Goal: Navigation & Orientation: Understand site structure

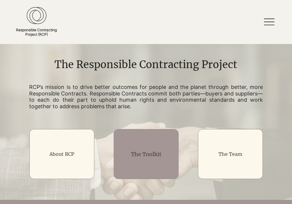
click at [137, 156] on link "The Toolkit" at bounding box center [146, 154] width 30 height 7
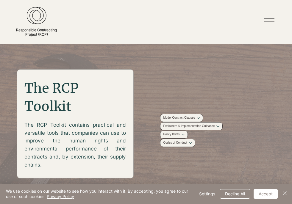
click at [263, 19] on div at bounding box center [146, 22] width 292 height 44
click at [269, 23] on icon at bounding box center [269, 22] width 10 height 10
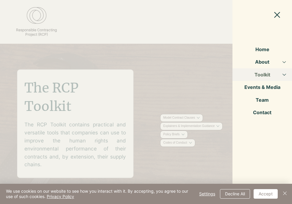
click at [284, 77] on button "Toolkit" at bounding box center [284, 74] width 15 height 12
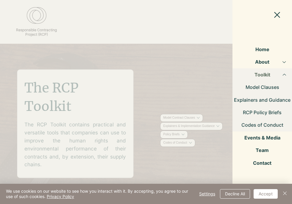
click at [262, 101] on link "Explainers and Guidance" at bounding box center [261, 100] width 59 height 12
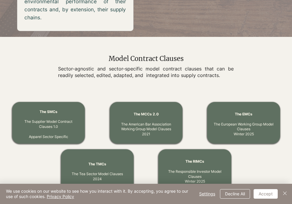
scroll to position [148, 0]
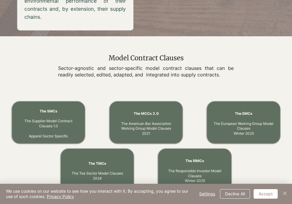
click at [153, 60] on span "Model Contract Clauses" at bounding box center [146, 58] width 75 height 8
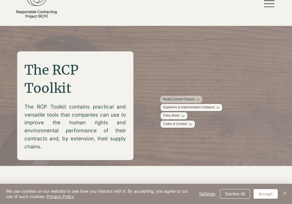
scroll to position [0, 0]
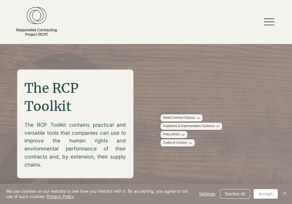
click at [272, 20] on icon at bounding box center [269, 22] width 10 height 10
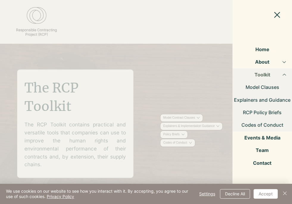
click at [259, 62] on link "About" at bounding box center [262, 62] width 30 height 12
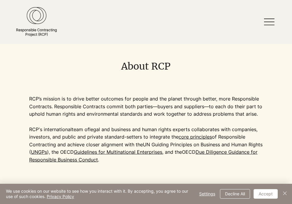
click at [271, 19] on icon at bounding box center [269, 22] width 10 height 10
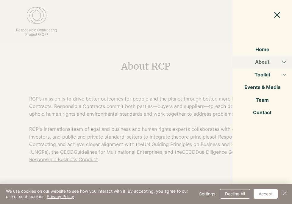
click at [286, 63] on button "About" at bounding box center [284, 62] width 15 height 12
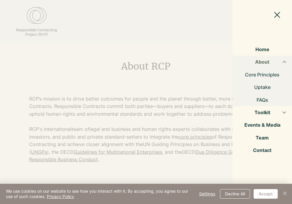
click at [267, 76] on link "Core Principles" at bounding box center [261, 74] width 59 height 12
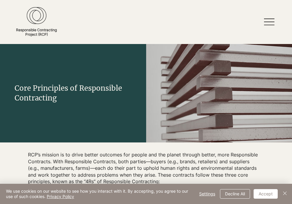
click at [272, 23] on icon at bounding box center [269, 22] width 10 height 10
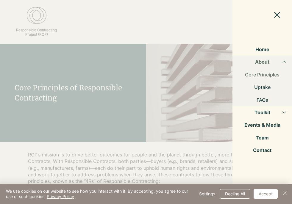
click at [262, 112] on link "Toolkit" at bounding box center [262, 112] width 30 height 12
